Goal: Find contact information: Find contact information

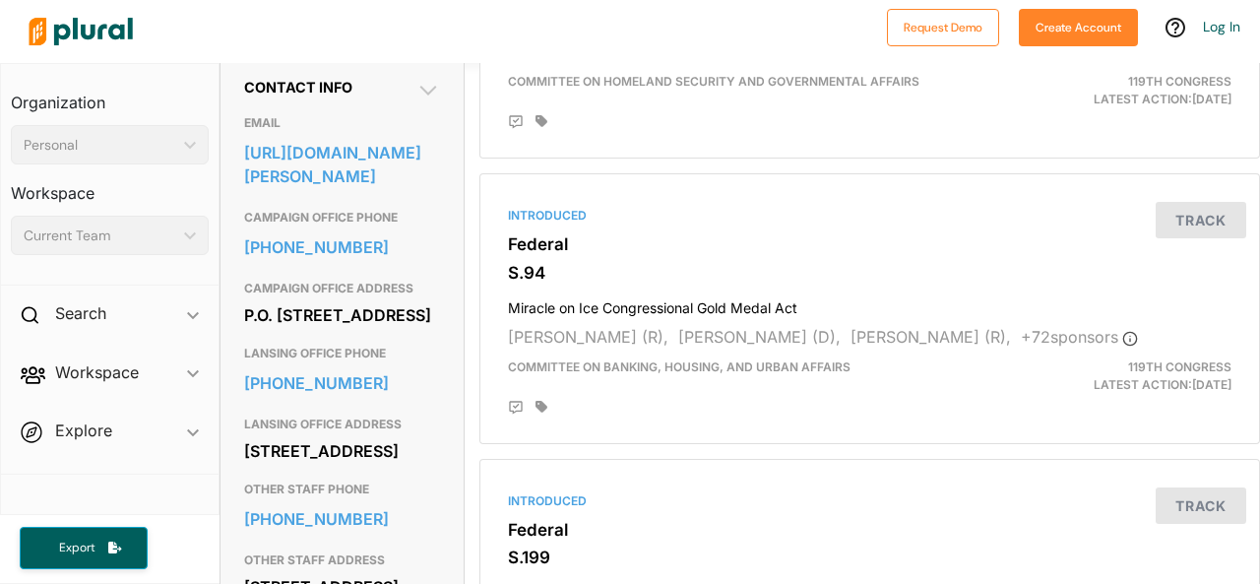
scroll to position [640, 0]
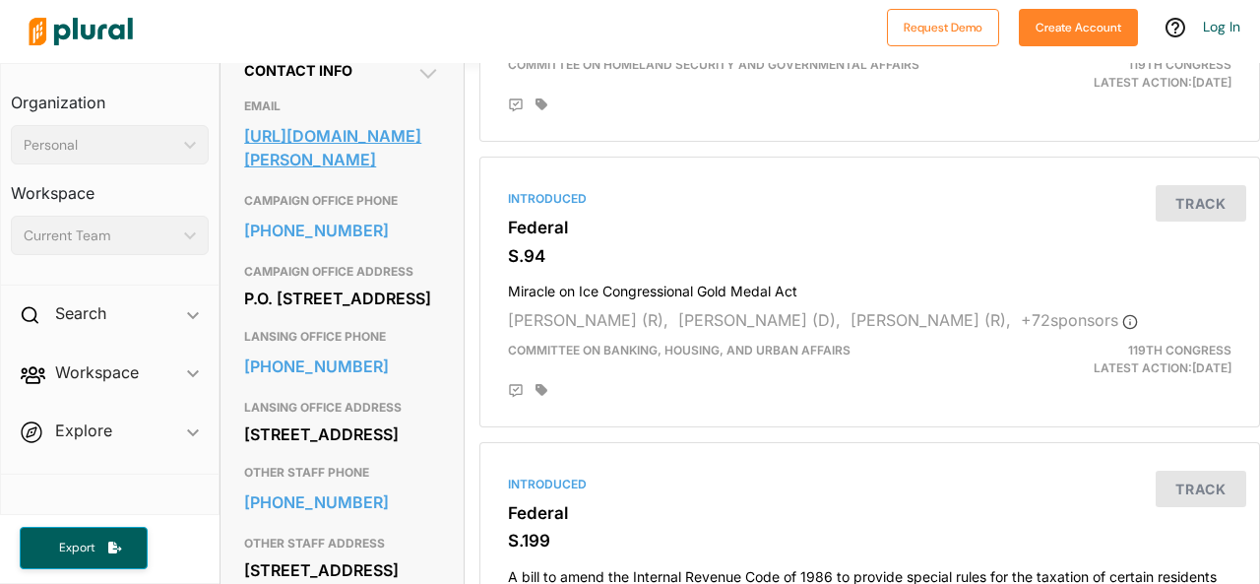
click at [278, 174] on link "[URL][DOMAIN_NAME][PERSON_NAME]" at bounding box center [342, 147] width 196 height 53
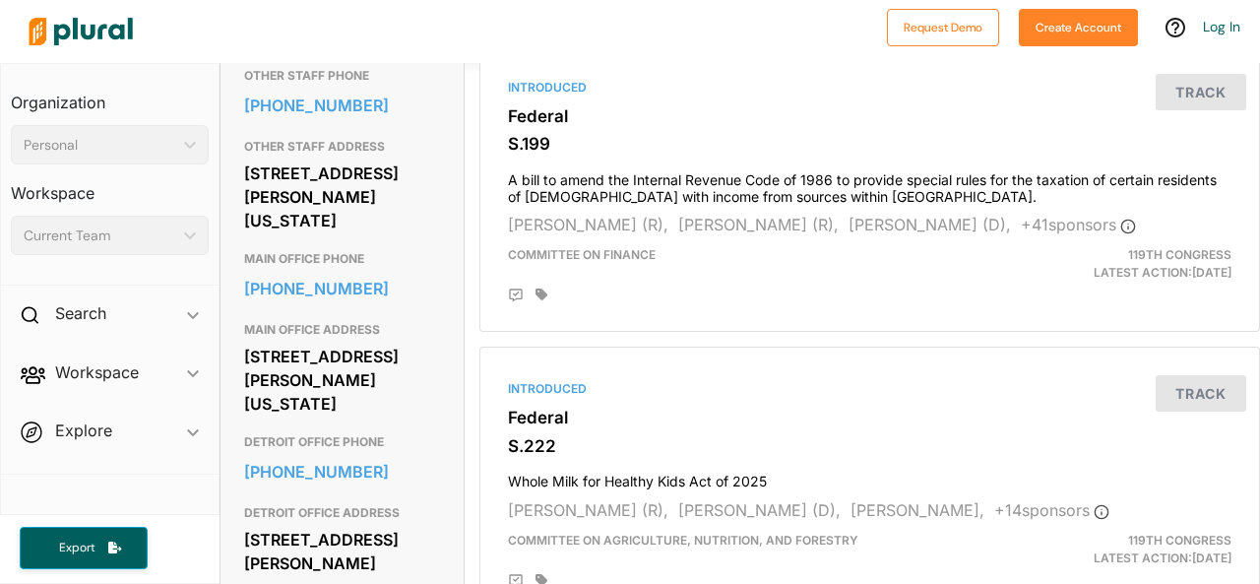
scroll to position [1053, 0]
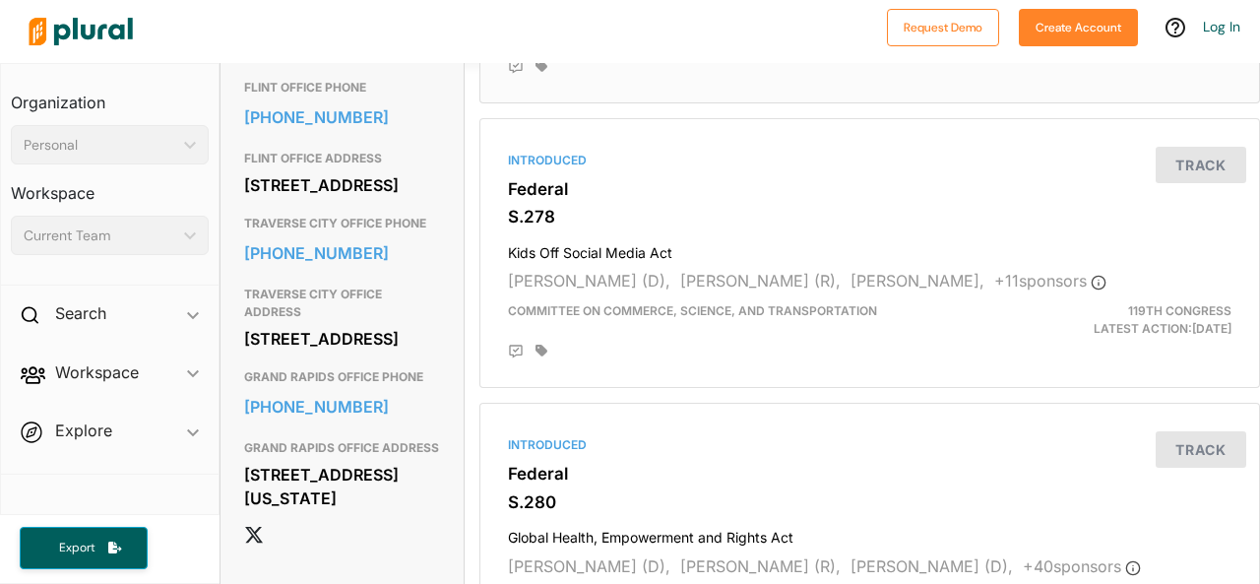
scroll to position [1511, 0]
